Goal: Information Seeking & Learning: Learn about a topic

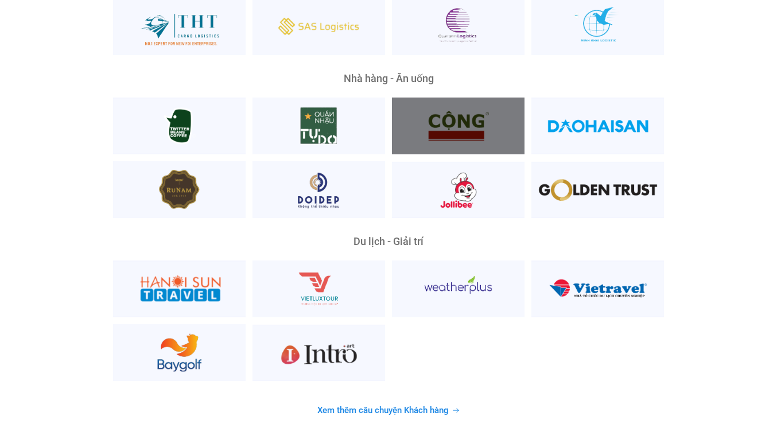
scroll to position [2841, 0]
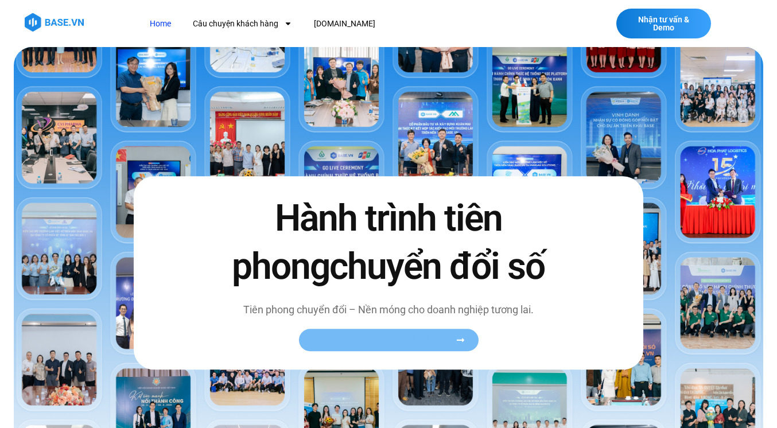
click at [405, 336] on span "Xem toàn bộ câu chuyện khách hàng" at bounding box center [382, 340] width 141 height 9
click at [422, 342] on span "Xem toàn bộ câu chuyện khách hàng" at bounding box center [382, 340] width 141 height 9
click at [435, 342] on span "Xem toàn bộ câu chuyện khách hàng" at bounding box center [382, 340] width 141 height 9
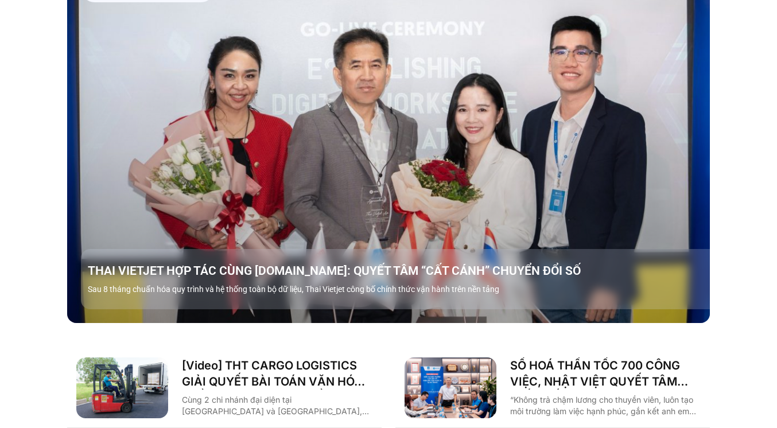
scroll to position [1451, 0]
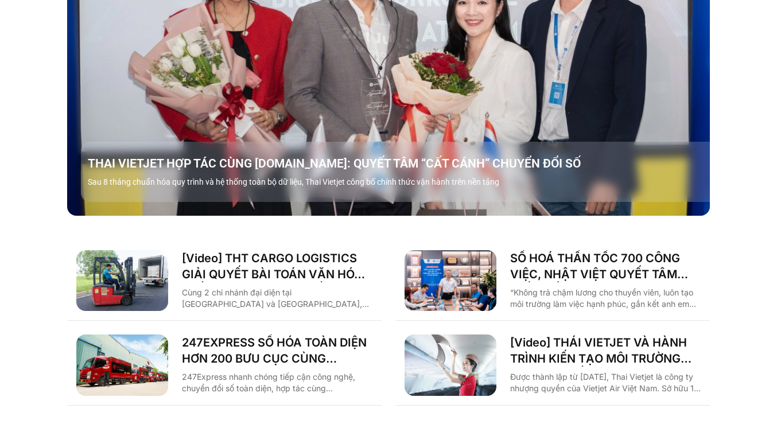
click at [505, 106] on link "Các tab. Mở mục bằng phím Enter hoặc Space, đóng bằng phím Esc và di chuyển bằn…" at bounding box center [388, 34] width 642 height 361
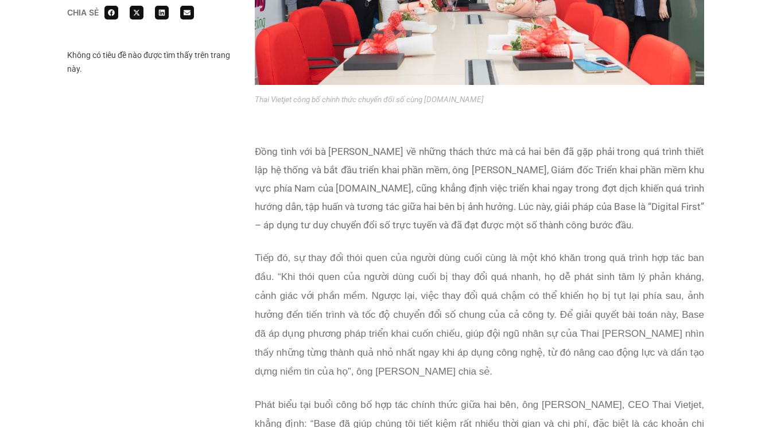
scroll to position [1488, 0]
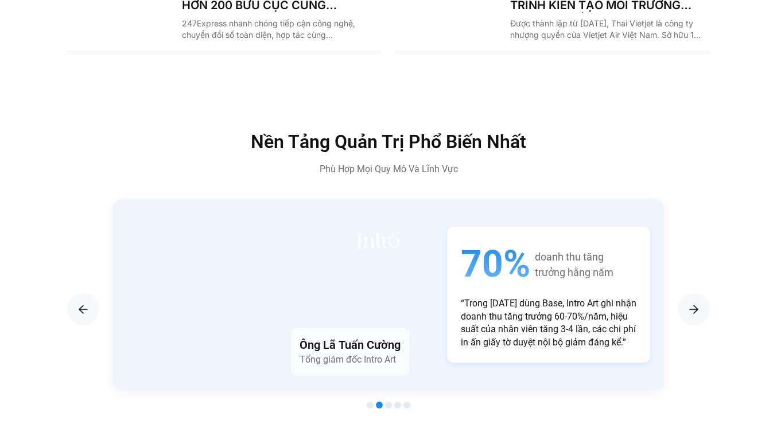
scroll to position [1872, 0]
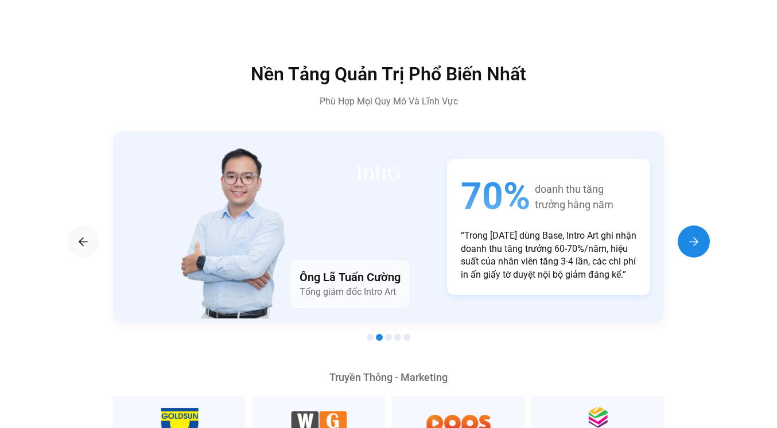
click at [697, 225] on div "Next slide" at bounding box center [693, 241] width 32 height 32
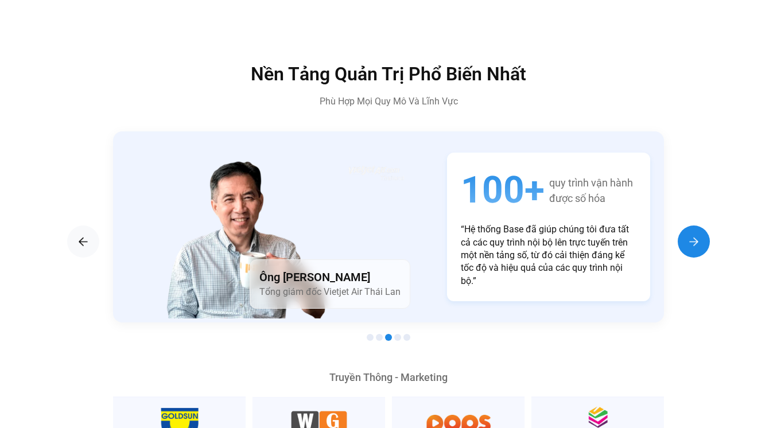
click at [689, 235] on img "Next slide" at bounding box center [694, 242] width 14 height 14
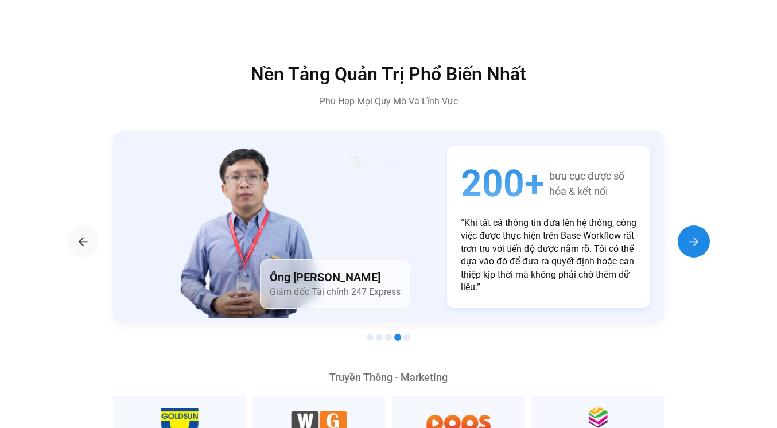
click at [689, 235] on img "Next slide" at bounding box center [694, 242] width 14 height 14
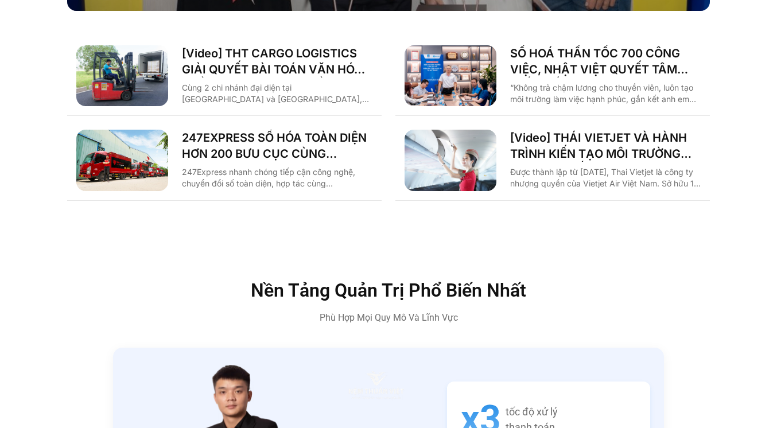
scroll to position [1601, 0]
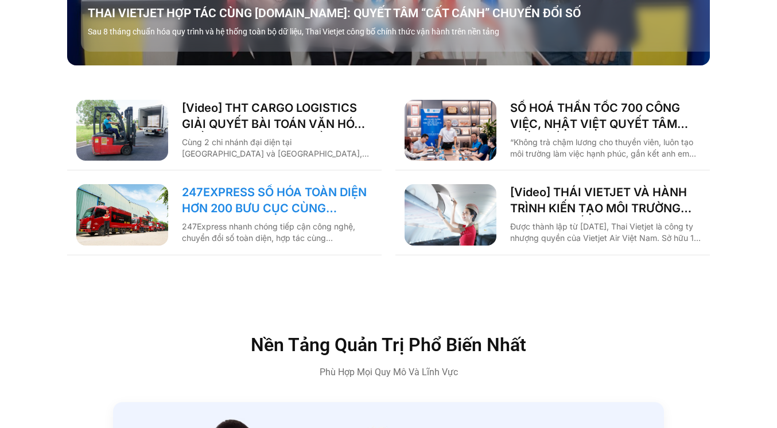
click at [314, 184] on link "247EXPRESS SỐ HÓA TOÀN DIỆN HƠN 200 BƯU CỤC CÙNG BASE.VN" at bounding box center [277, 200] width 190 height 32
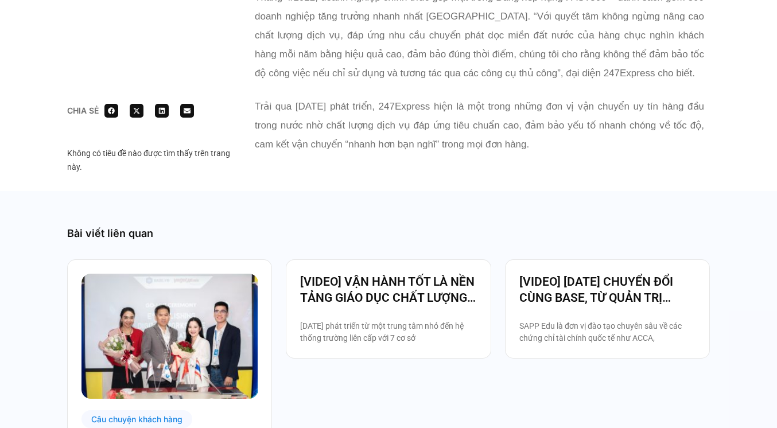
scroll to position [2622, 0]
